Goal: Task Accomplishment & Management: Use online tool/utility

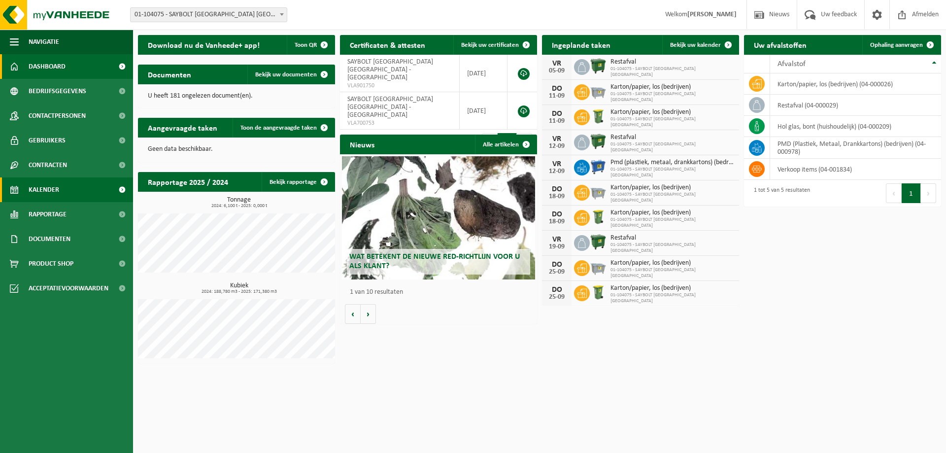
click at [54, 181] on span "Kalender" at bounding box center [44, 189] width 31 height 25
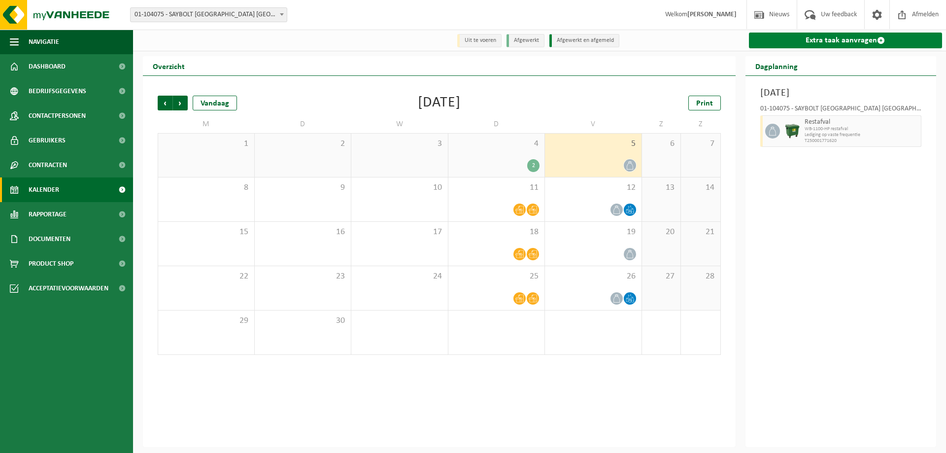
click at [875, 42] on link "Extra taak aanvragen" at bounding box center [846, 41] width 194 height 16
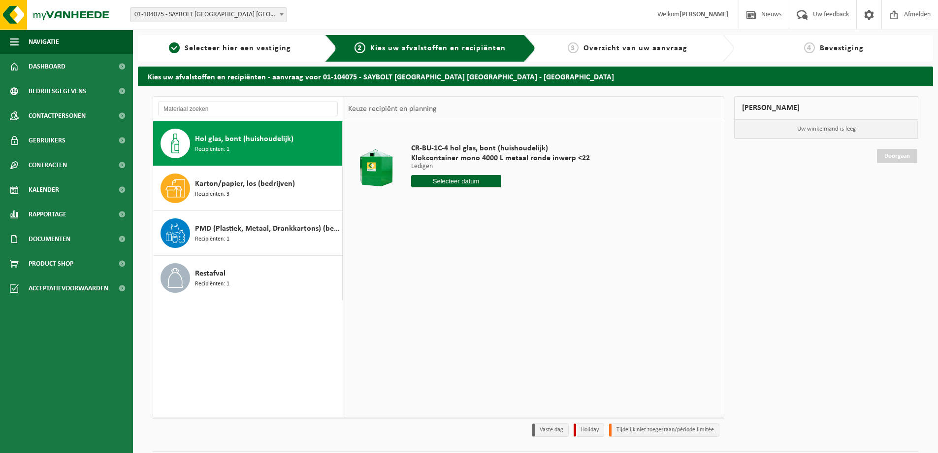
click at [461, 184] on input "text" at bounding box center [456, 181] width 90 height 12
click at [457, 254] on div "10" at bounding box center [455, 253] width 17 height 16
type input "Van 2025-09-10"
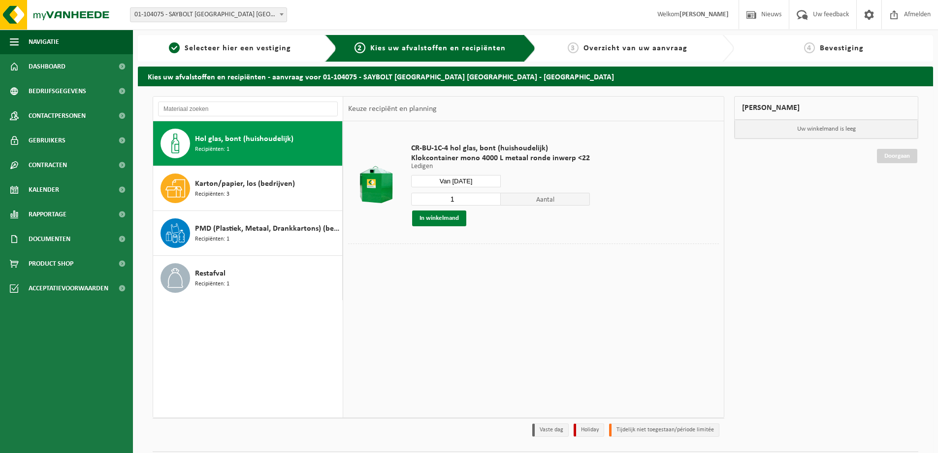
click at [450, 220] on button "In winkelmand" at bounding box center [439, 218] width 54 height 16
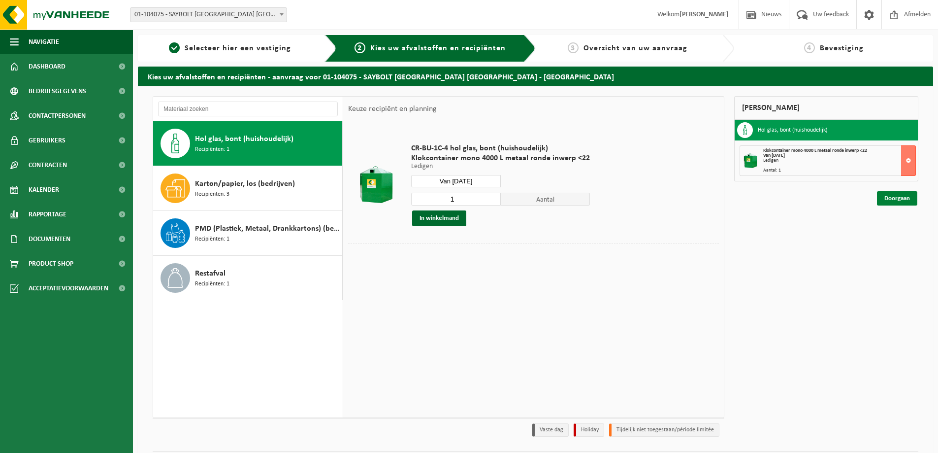
click at [899, 200] on link "Doorgaan" at bounding box center [897, 198] width 40 height 14
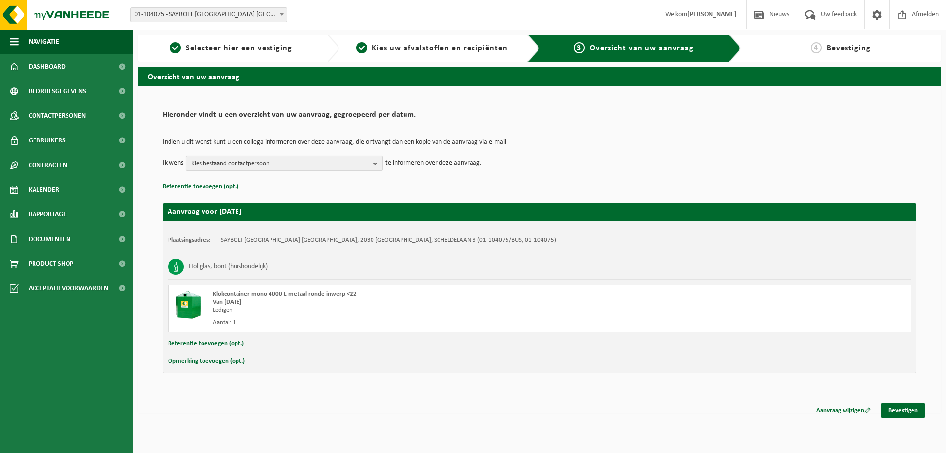
click at [271, 164] on span "Kies bestaand contactpersoon" at bounding box center [280, 163] width 178 height 15
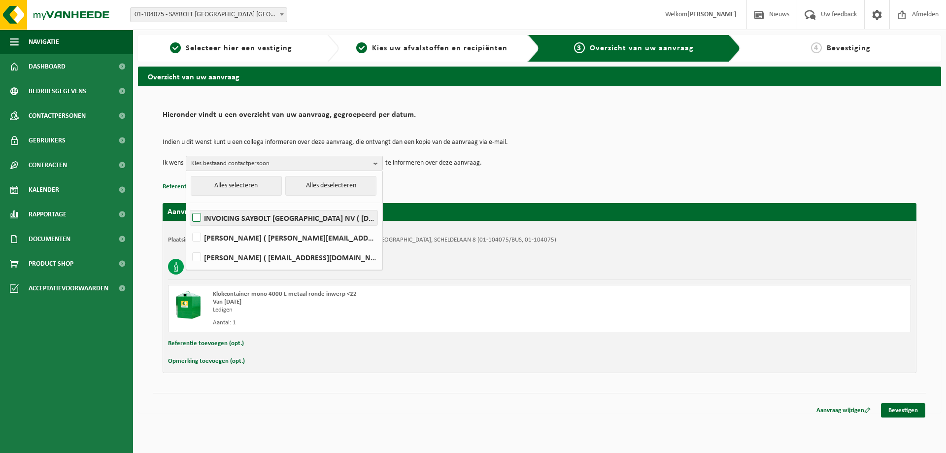
click at [201, 215] on label "INVOICING SAYBOLT BELGIUM NV ( accountspayable.be@corelab.com )" at bounding box center [283, 217] width 187 height 15
click at [189, 205] on input "INVOICING SAYBOLT BELGIUM NV ( accountspayable.be@corelab.com )" at bounding box center [188, 205] width 0 height 0
checkbox input "true"
click at [900, 413] on link "Bevestigen" at bounding box center [903, 410] width 44 height 14
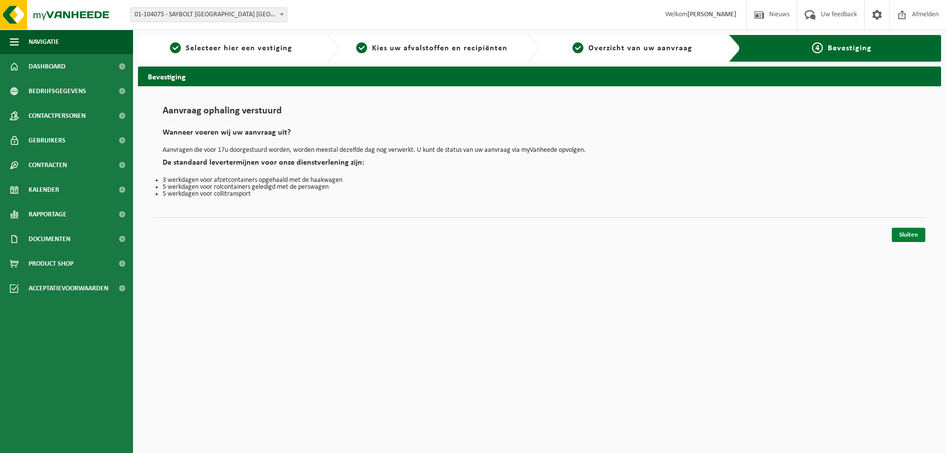
click at [911, 232] on link "Sluiten" at bounding box center [907, 235] width 33 height 14
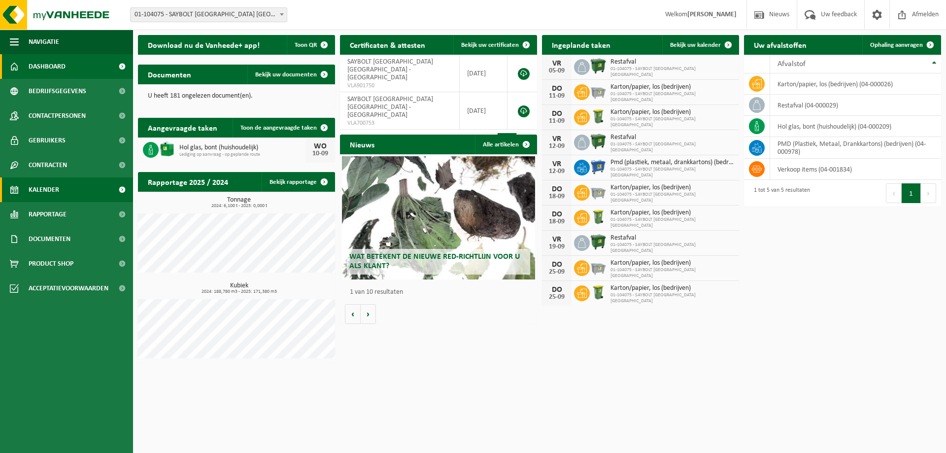
click at [38, 188] on span "Kalender" at bounding box center [44, 189] width 31 height 25
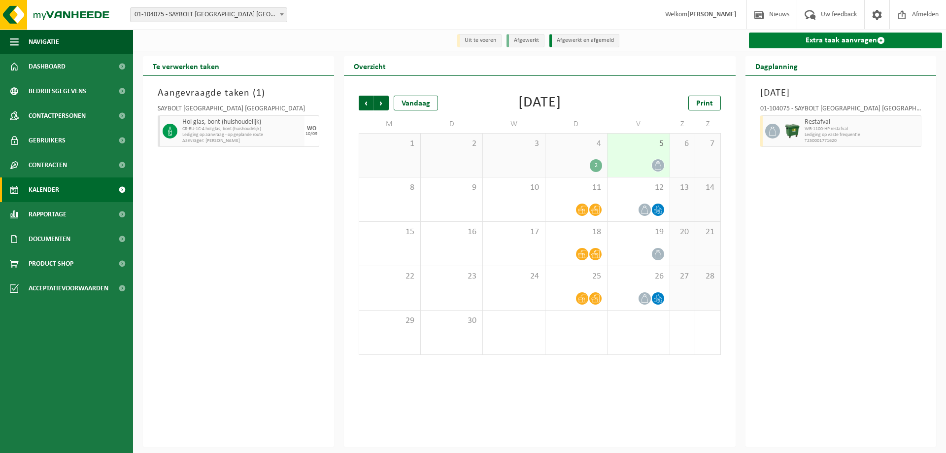
click at [851, 38] on link "Extra taak aanvragen" at bounding box center [846, 41] width 194 height 16
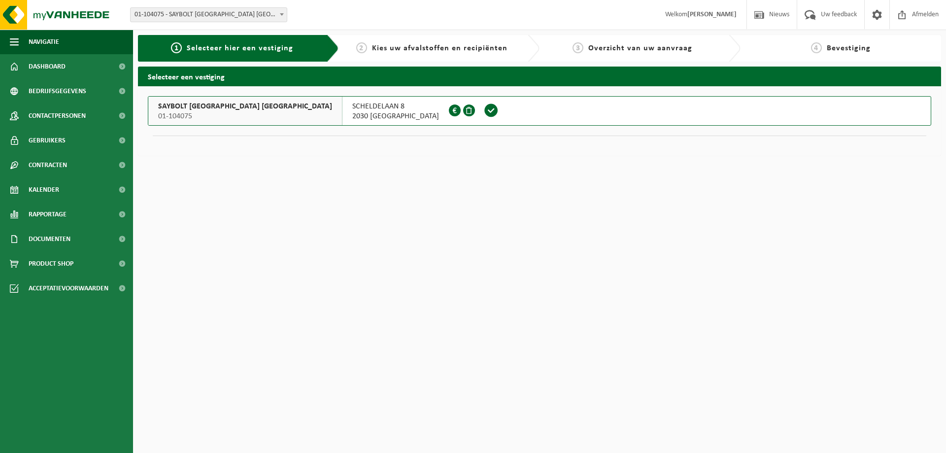
click at [206, 116] on span "01-104075" at bounding box center [245, 116] width 174 height 10
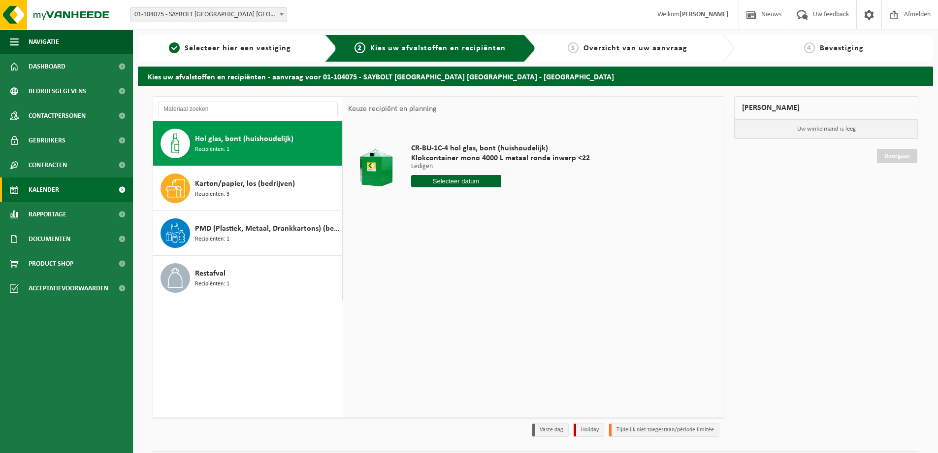
click at [28, 193] on link "Kalender" at bounding box center [66, 189] width 133 height 25
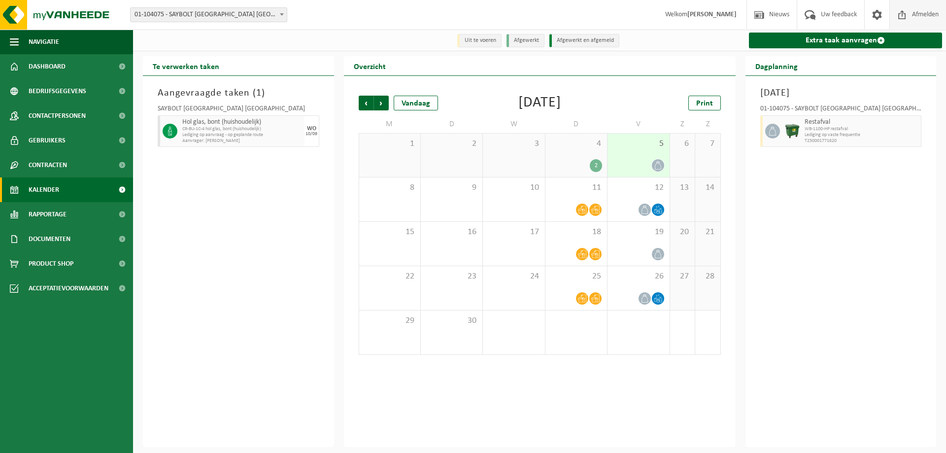
click at [923, 14] on span "Afmelden" at bounding box center [925, 14] width 32 height 29
